Goal: Information Seeking & Learning: Learn about a topic

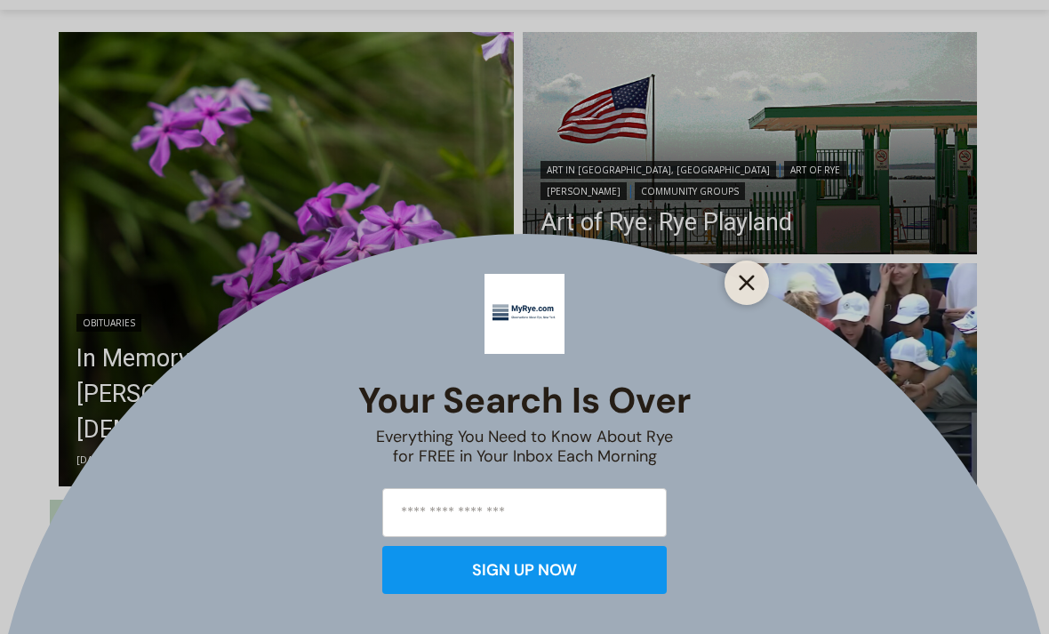
click at [750, 295] on button "Close" at bounding box center [746, 282] width 25 height 25
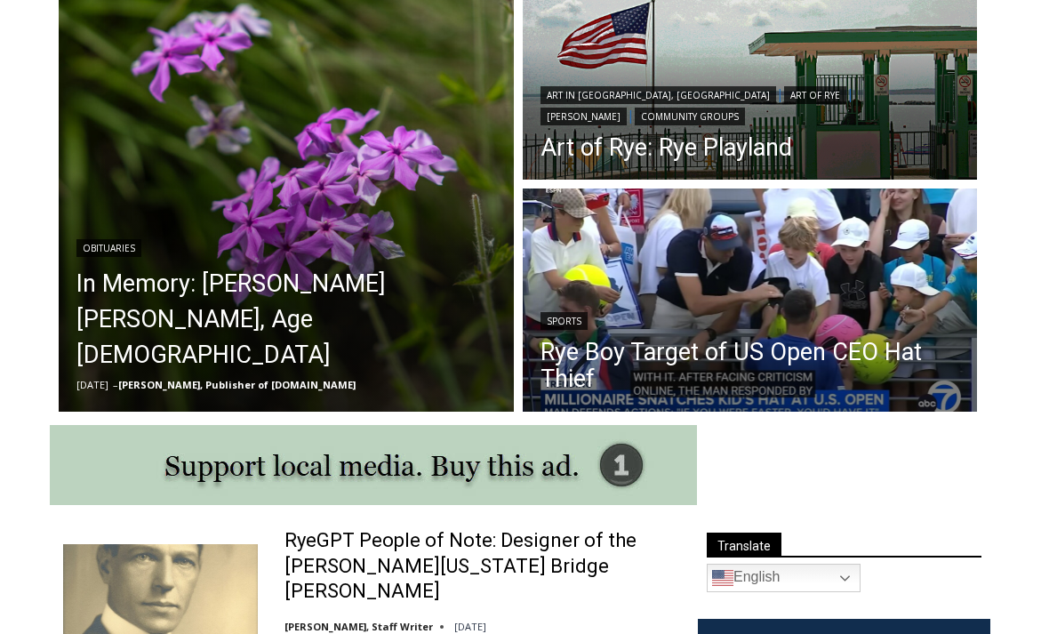
scroll to position [539, 0]
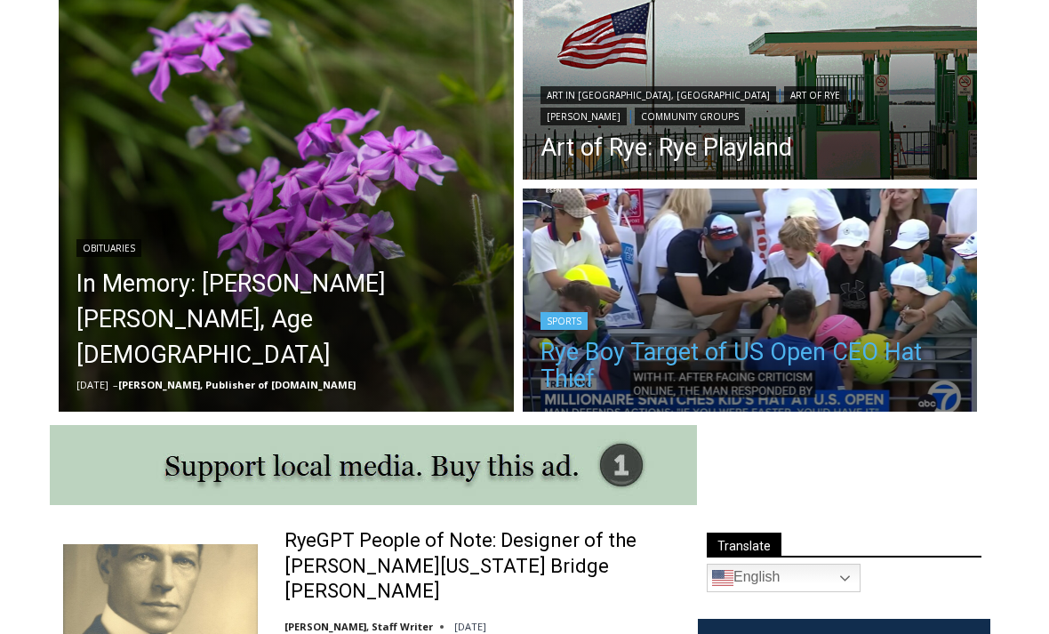
click at [729, 353] on link "Rye Boy Target of US Open CEO Hat Thief" at bounding box center [750, 366] width 420 height 53
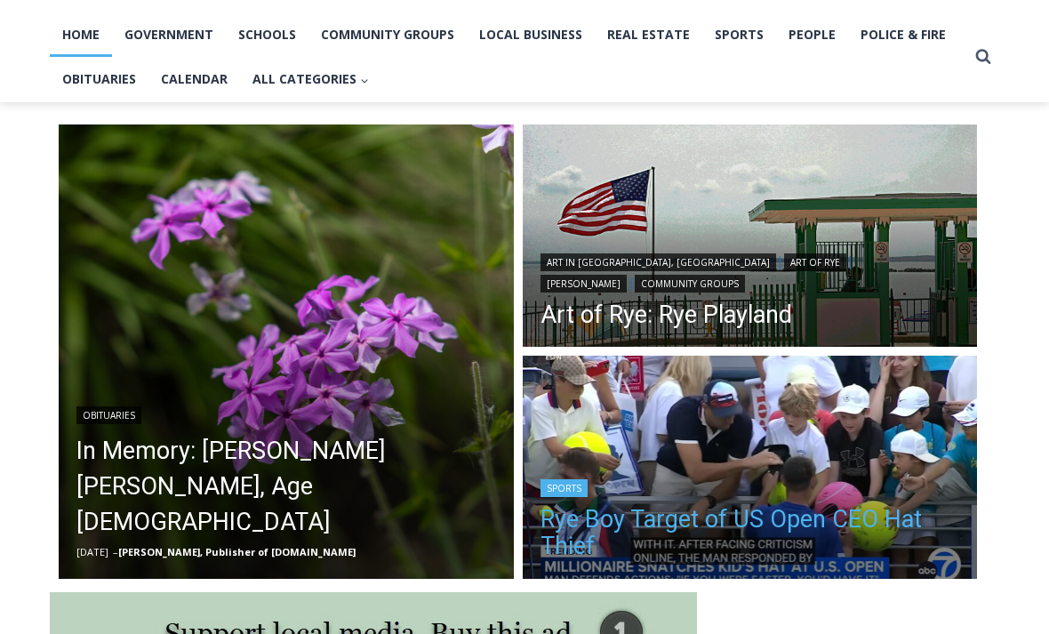
scroll to position [0, 0]
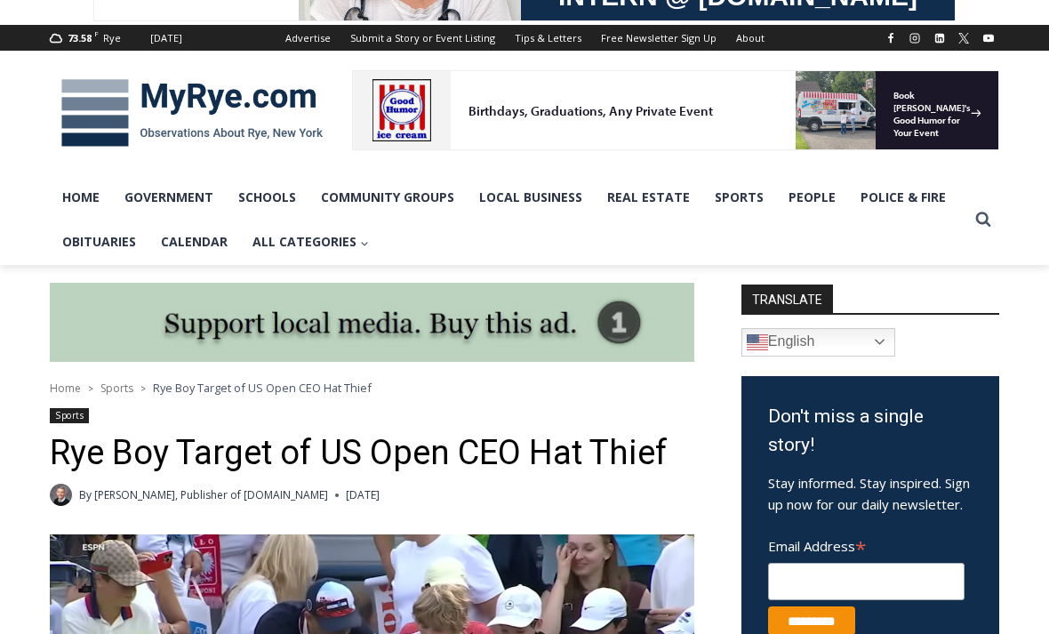
scroll to position [188, 0]
